Goal: Answer question/provide support: Share knowledge or assist other users

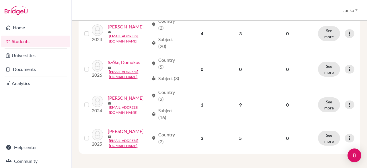
scroll to position [739, 0]
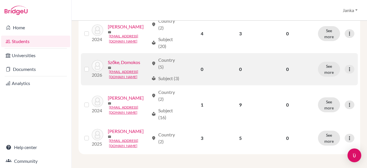
click at [108, 66] on link "Szőke, Domokos" at bounding box center [124, 62] width 32 height 7
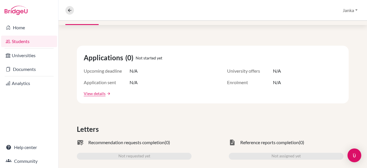
scroll to position [3, 0]
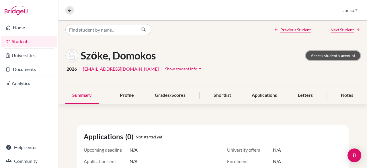
click at [335, 58] on link "Access student's account" at bounding box center [333, 55] width 54 height 9
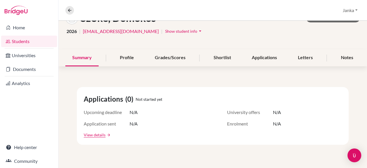
scroll to position [26, 0]
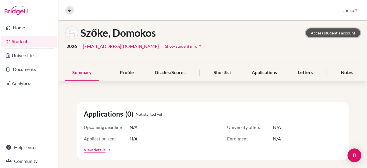
click at [323, 33] on link "Access student's account" at bounding box center [333, 32] width 54 height 9
